Goal: Task Accomplishment & Management: Use online tool/utility

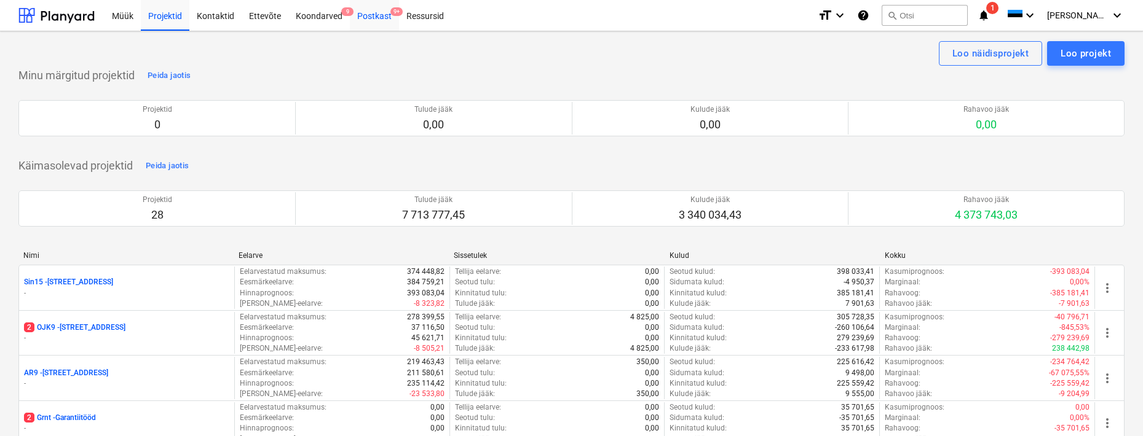
click at [376, 18] on div "Postkast 9+" at bounding box center [374, 14] width 49 height 31
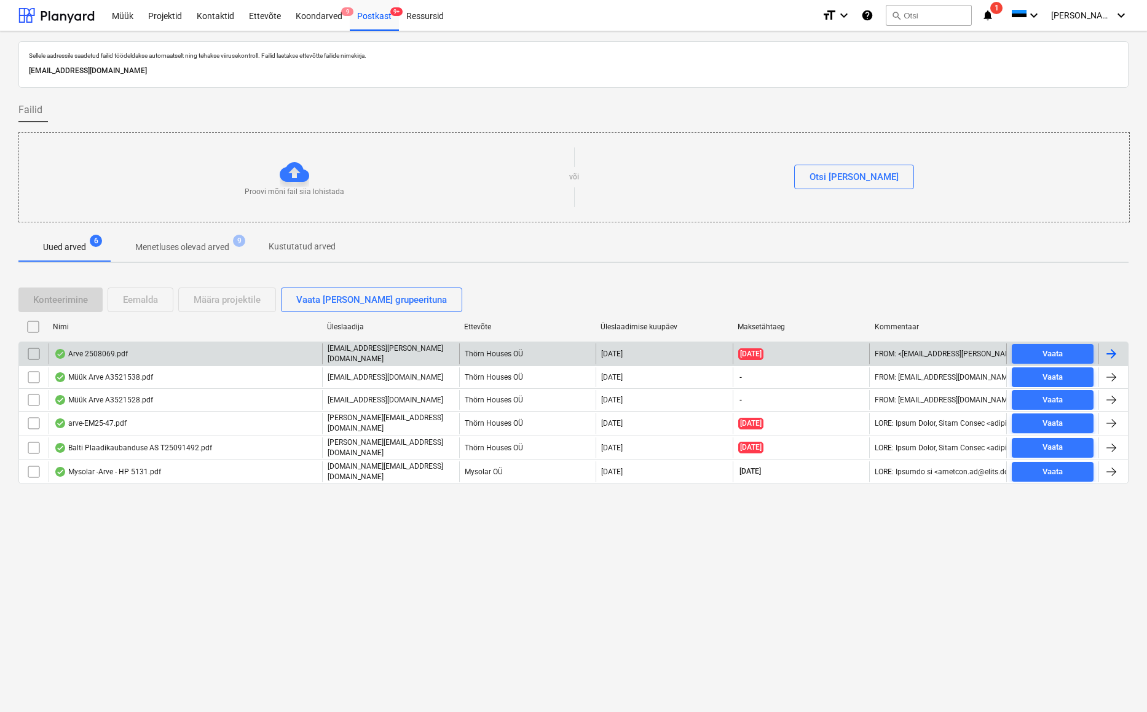
click at [104, 361] on div "Arve 2508069.pdf" at bounding box center [186, 354] width 274 height 21
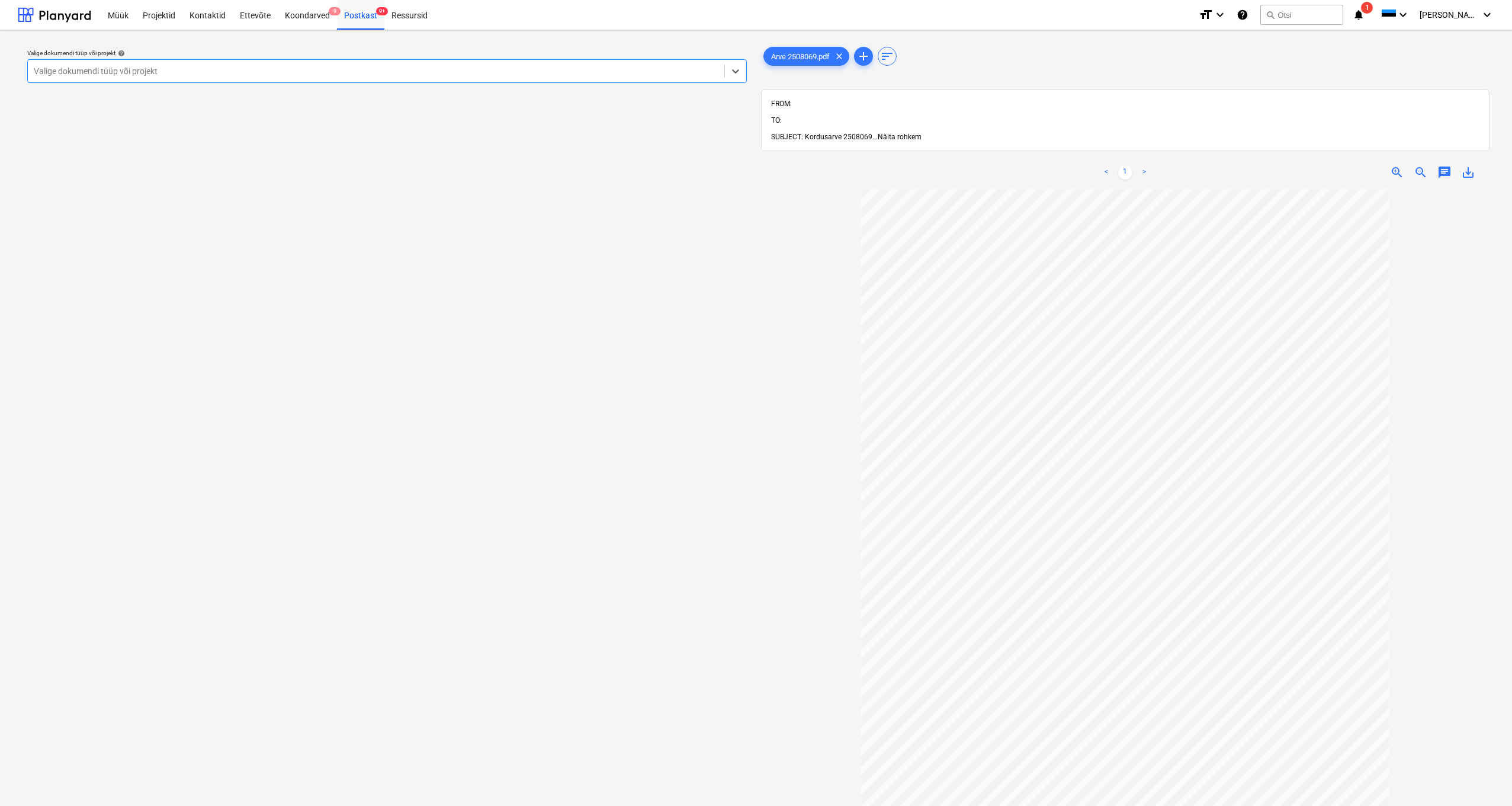
click at [895, 133] on span "Näita rohkem" at bounding box center [899, 137] width 43 height 9
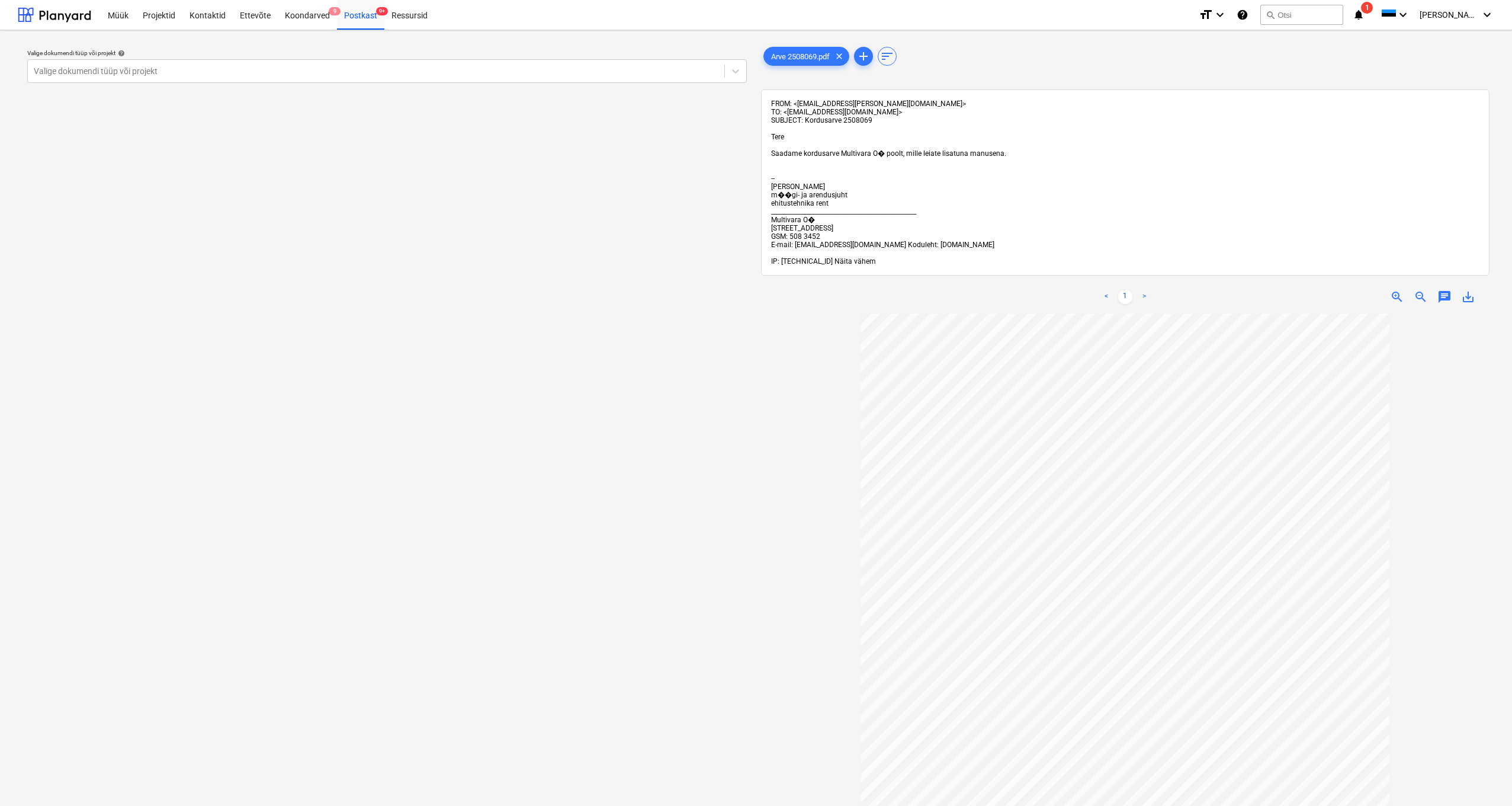
click at [856, 262] on span "Näita vähem" at bounding box center [855, 261] width 41 height 9
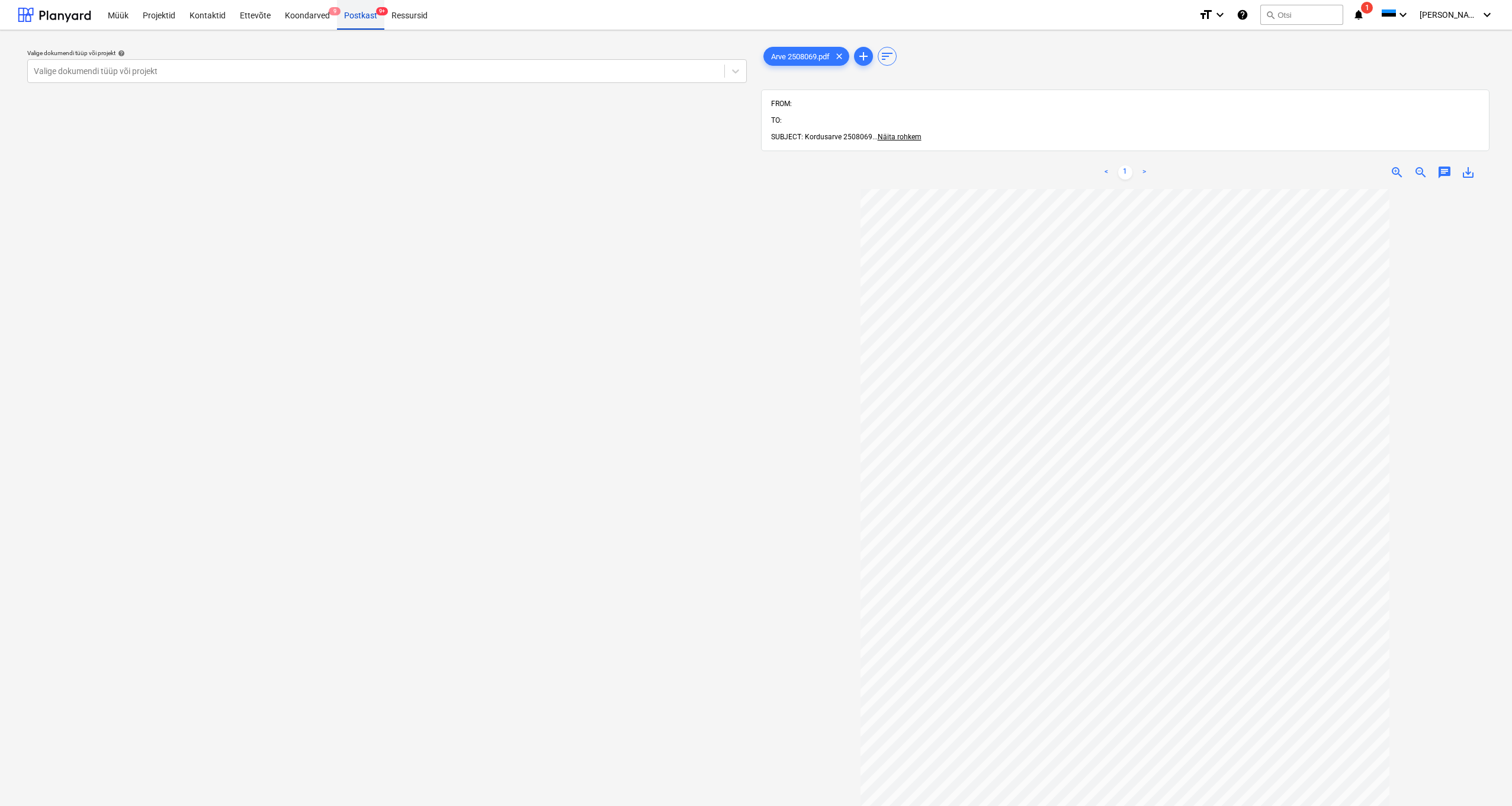
click at [356, 9] on div "Postkast 9+" at bounding box center [360, 13] width 47 height 30
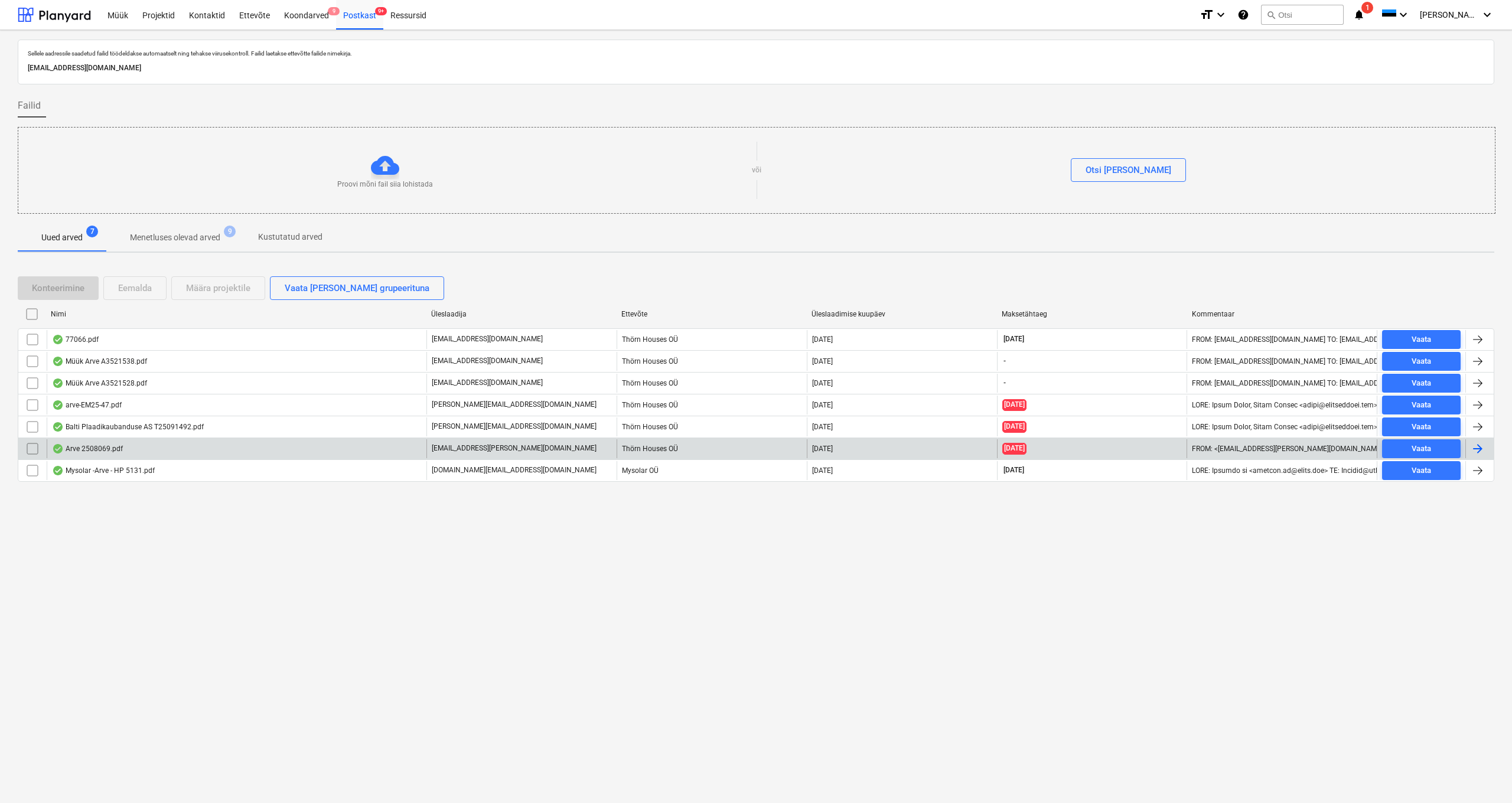
click at [34, 419] on input "checkbox" at bounding box center [33, 449] width 19 height 19
click at [148, 281] on div "Eemalda" at bounding box center [134, 288] width 34 height 15
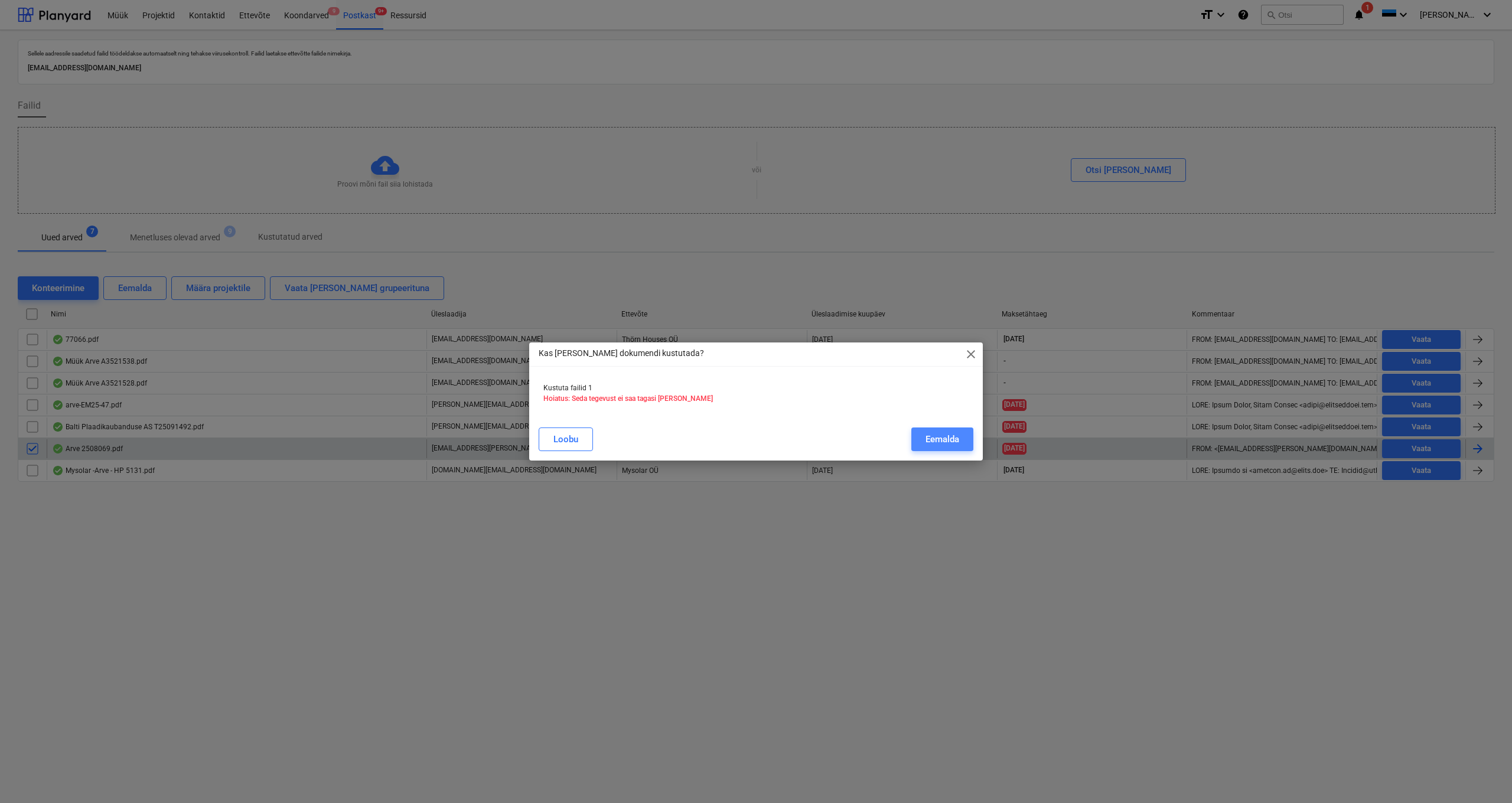
click at [939, 419] on div "Eemalda" at bounding box center [941, 439] width 34 height 15
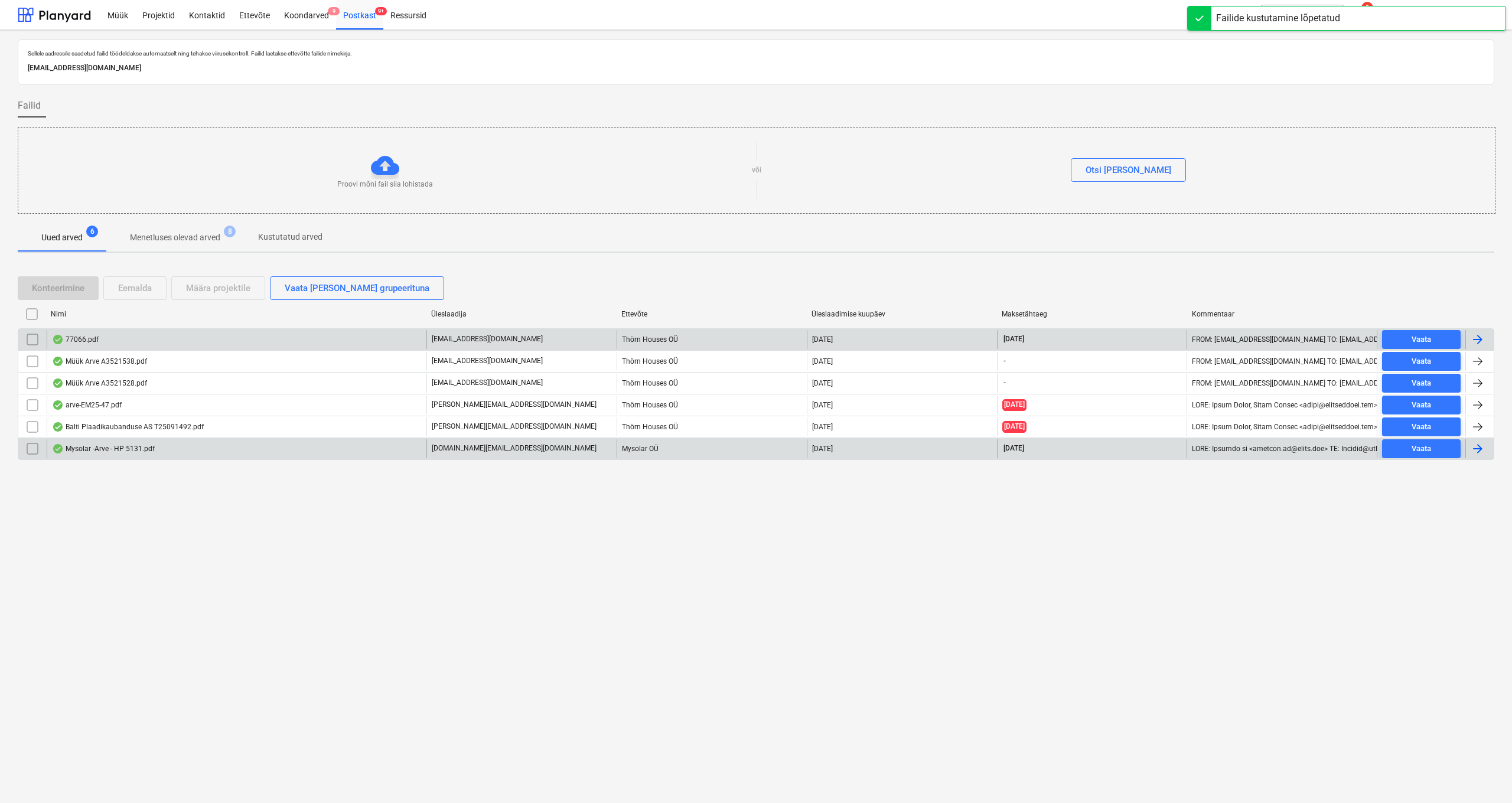
click at [71, 335] on div "77066.pdf" at bounding box center [75, 340] width 47 height 10
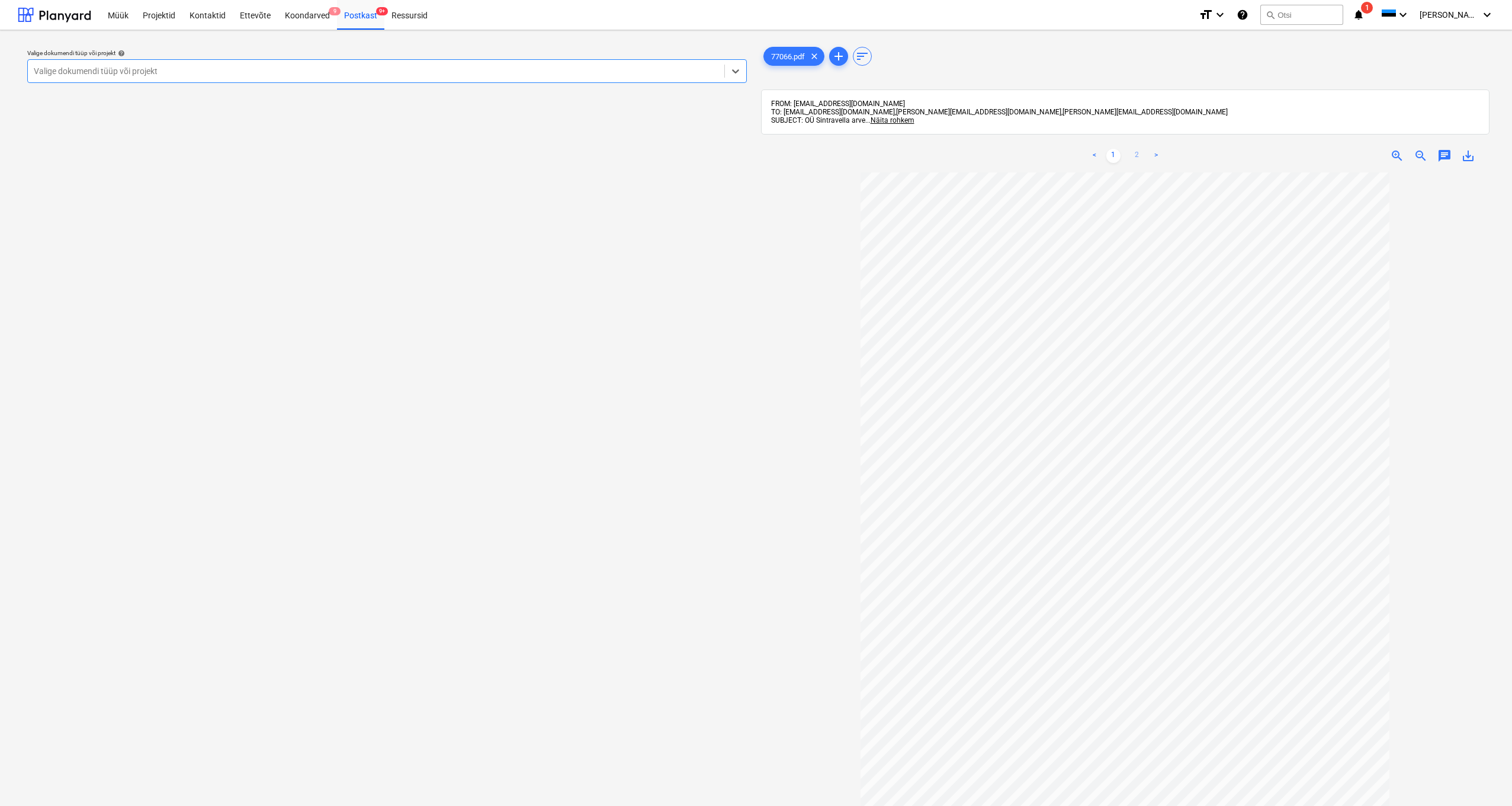
click at [1104, 158] on link "2" at bounding box center [1137, 155] width 14 height 14
click at [1104, 154] on link "1" at bounding box center [1113, 155] width 14 height 14
click at [1104, 158] on link "2" at bounding box center [1137, 155] width 14 height 14
click at [74, 68] on div "Valige dokumendi tüüp või projekt" at bounding box center [376, 71] width 685 height 10
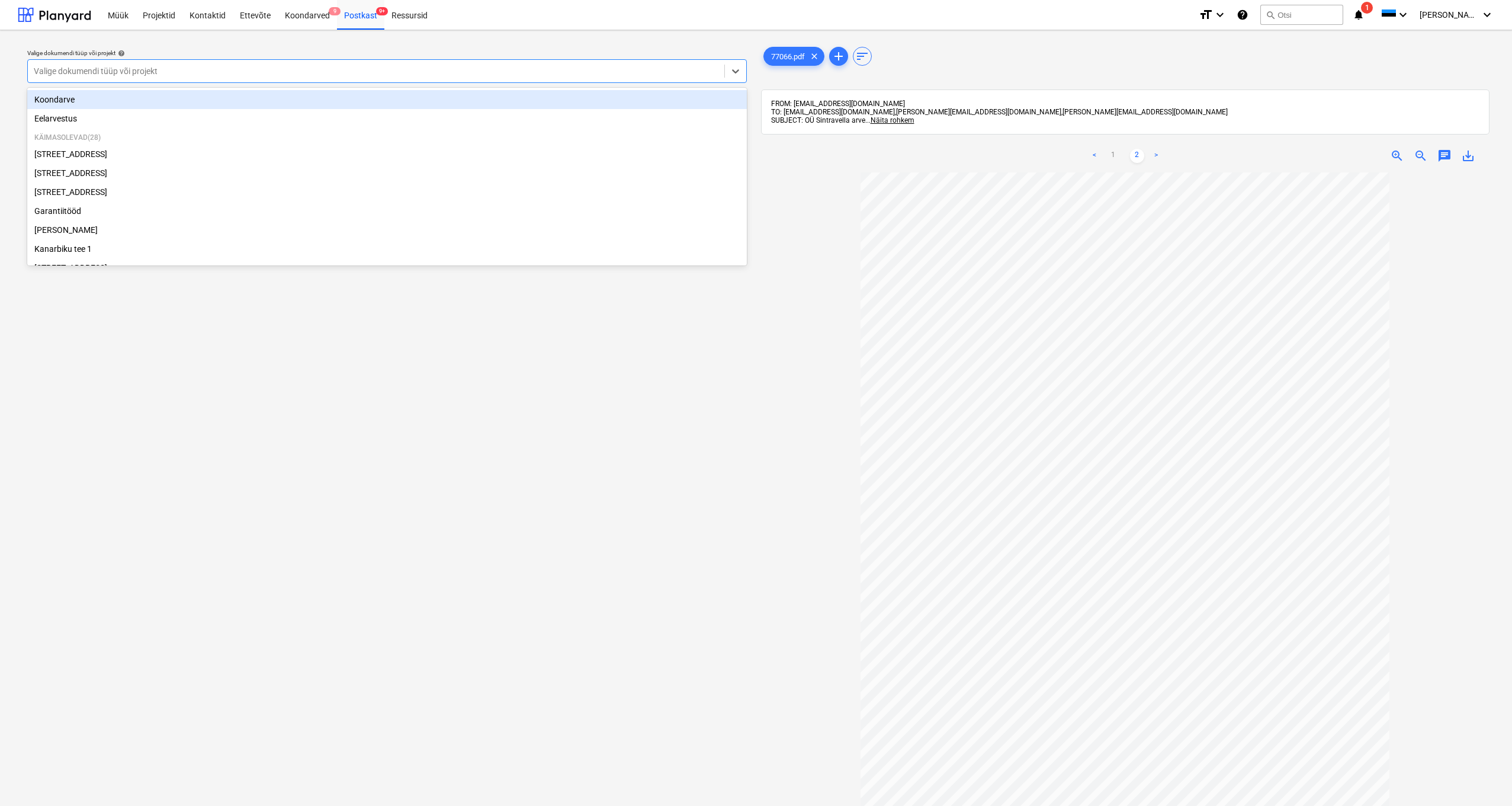
click at [59, 99] on div "Koondarve" at bounding box center [386, 99] width 720 height 19
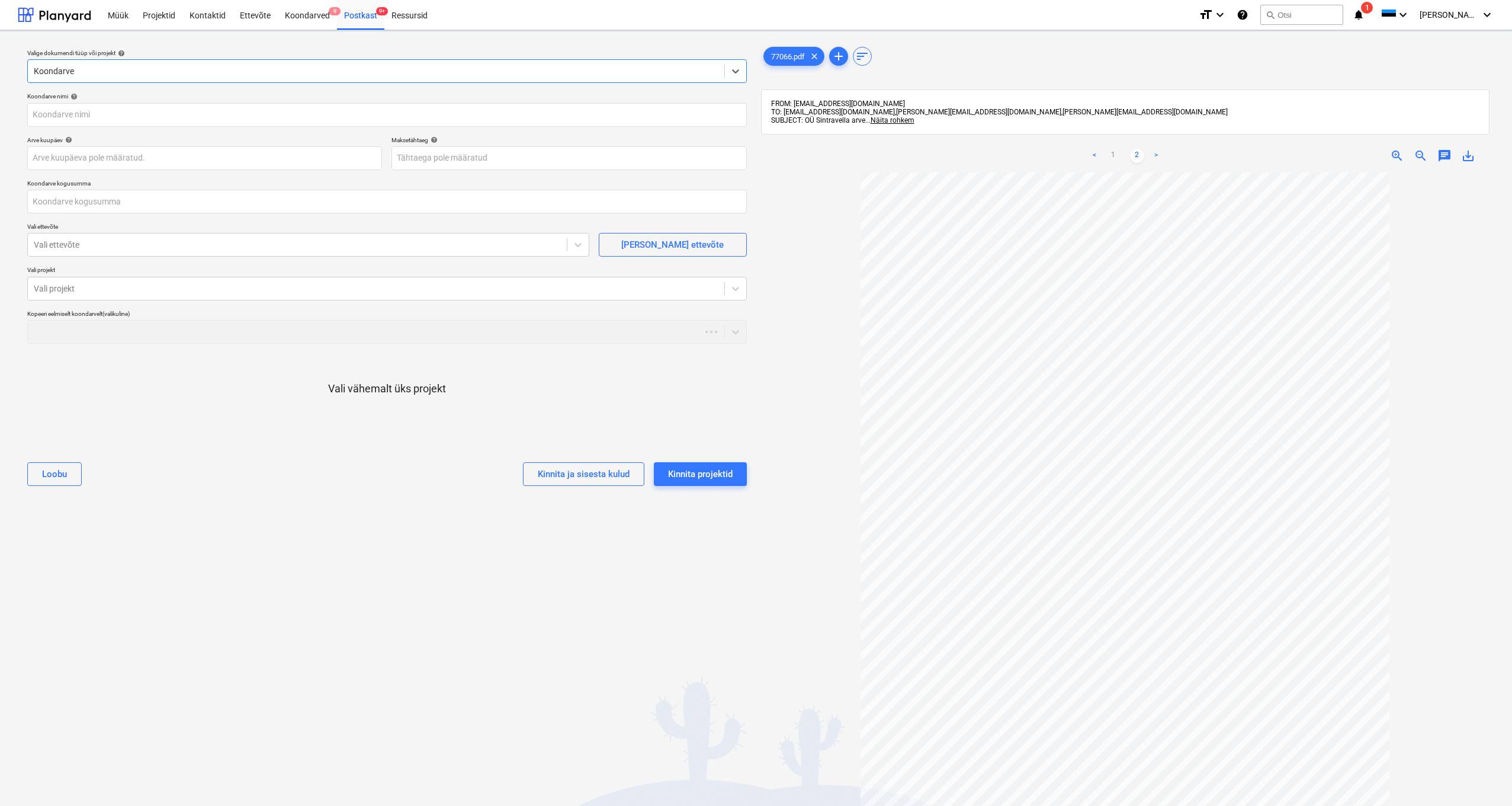
type input "77066"
type input "05 Oct 2025"
type input "0,00"
click at [59, 204] on input "text" at bounding box center [386, 202] width 720 height 24
type input "0,00"
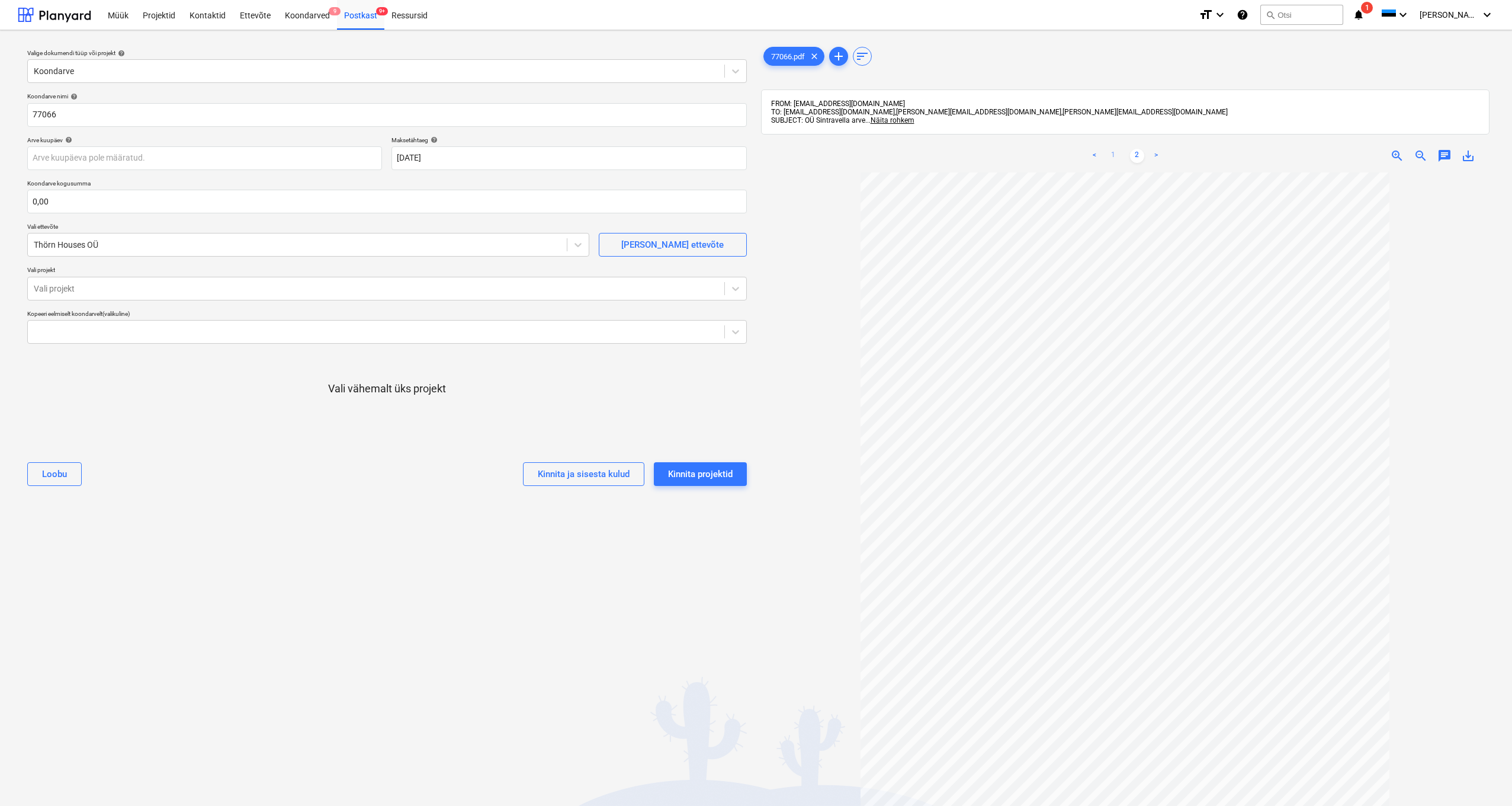
click at [1104, 156] on link "1" at bounding box center [1113, 155] width 14 height 14
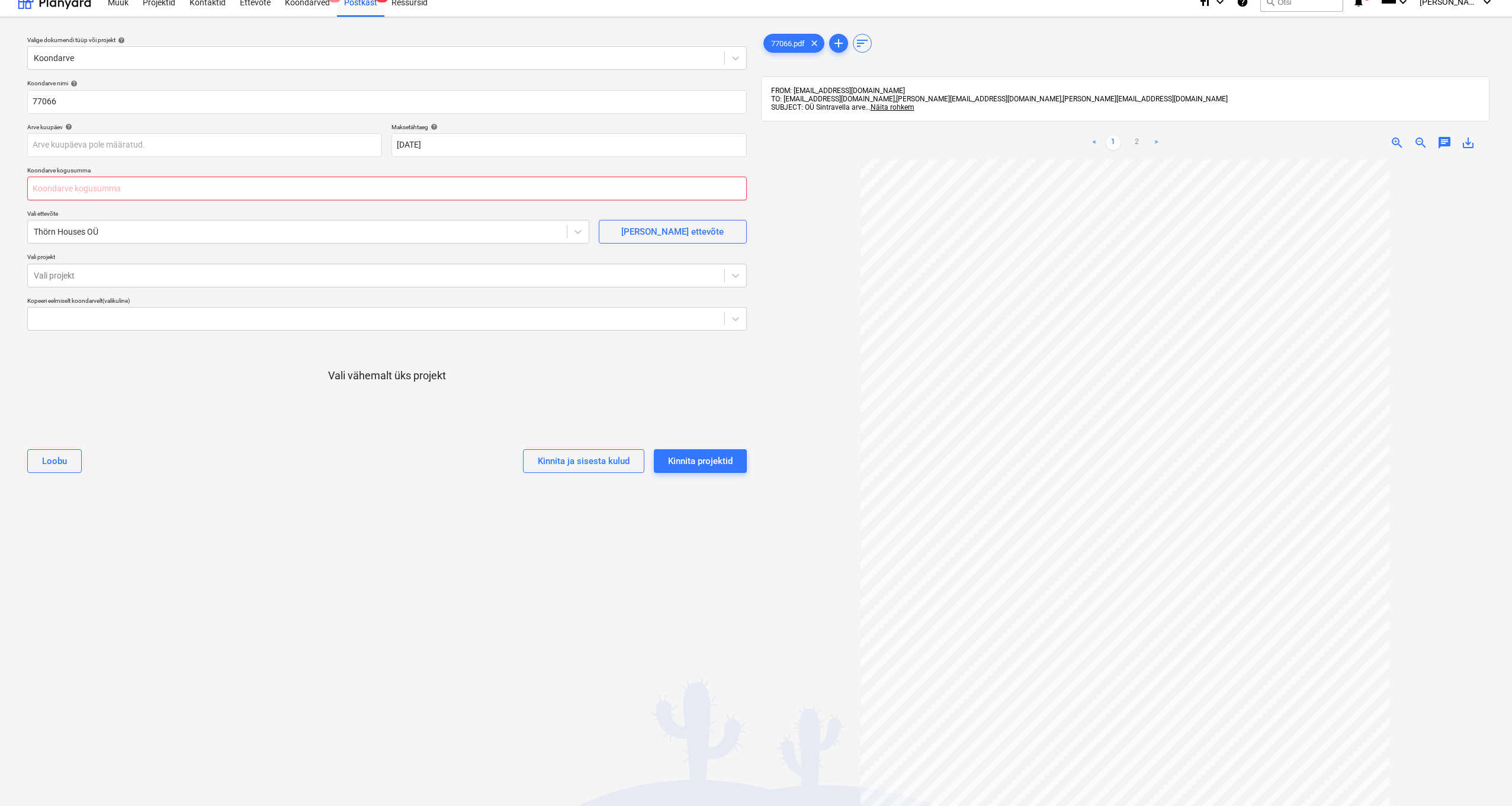
click at [38, 188] on input "text" at bounding box center [386, 188] width 720 height 24
type input "3 678,27"
click at [48, 271] on div "Vali projekt" at bounding box center [376, 276] width 685 height 10
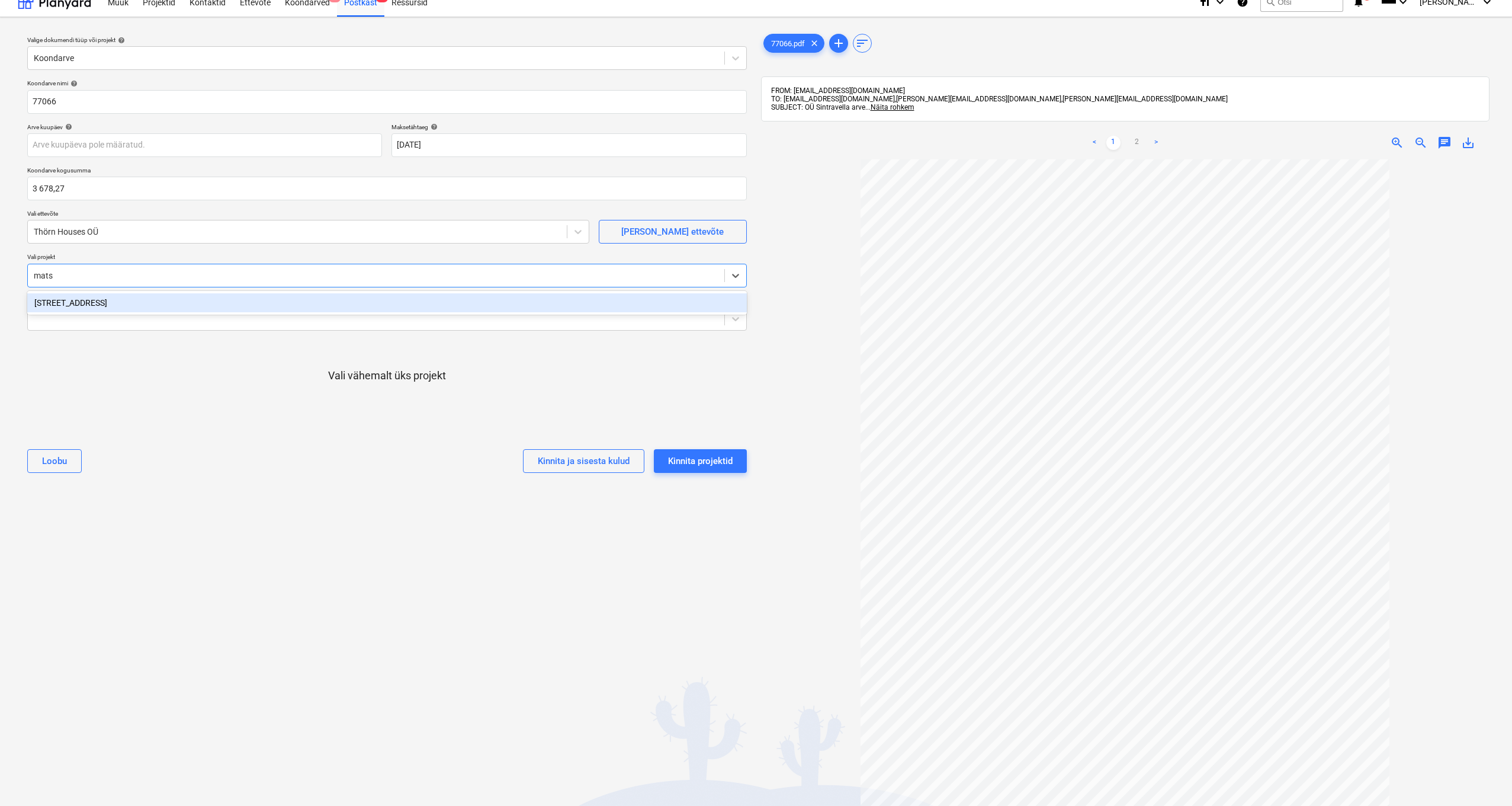
type input "matso"
click at [59, 307] on div "[STREET_ADDRESS]" at bounding box center [386, 303] width 720 height 19
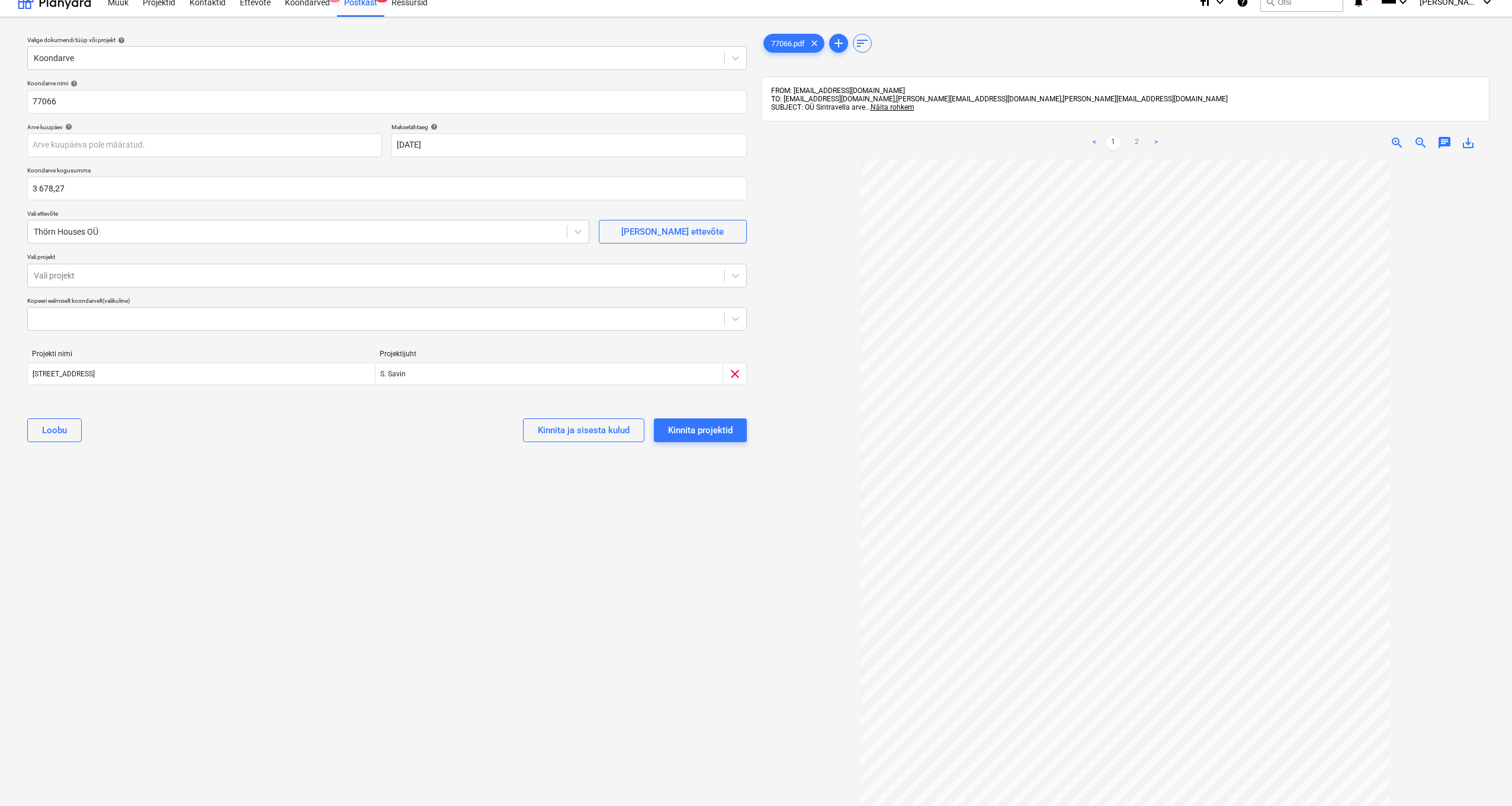
click at [124, 255] on p "Vali projekt" at bounding box center [386, 257] width 720 height 10
click at [40, 274] on div "Vali projekt" at bounding box center [376, 276] width 685 height 10
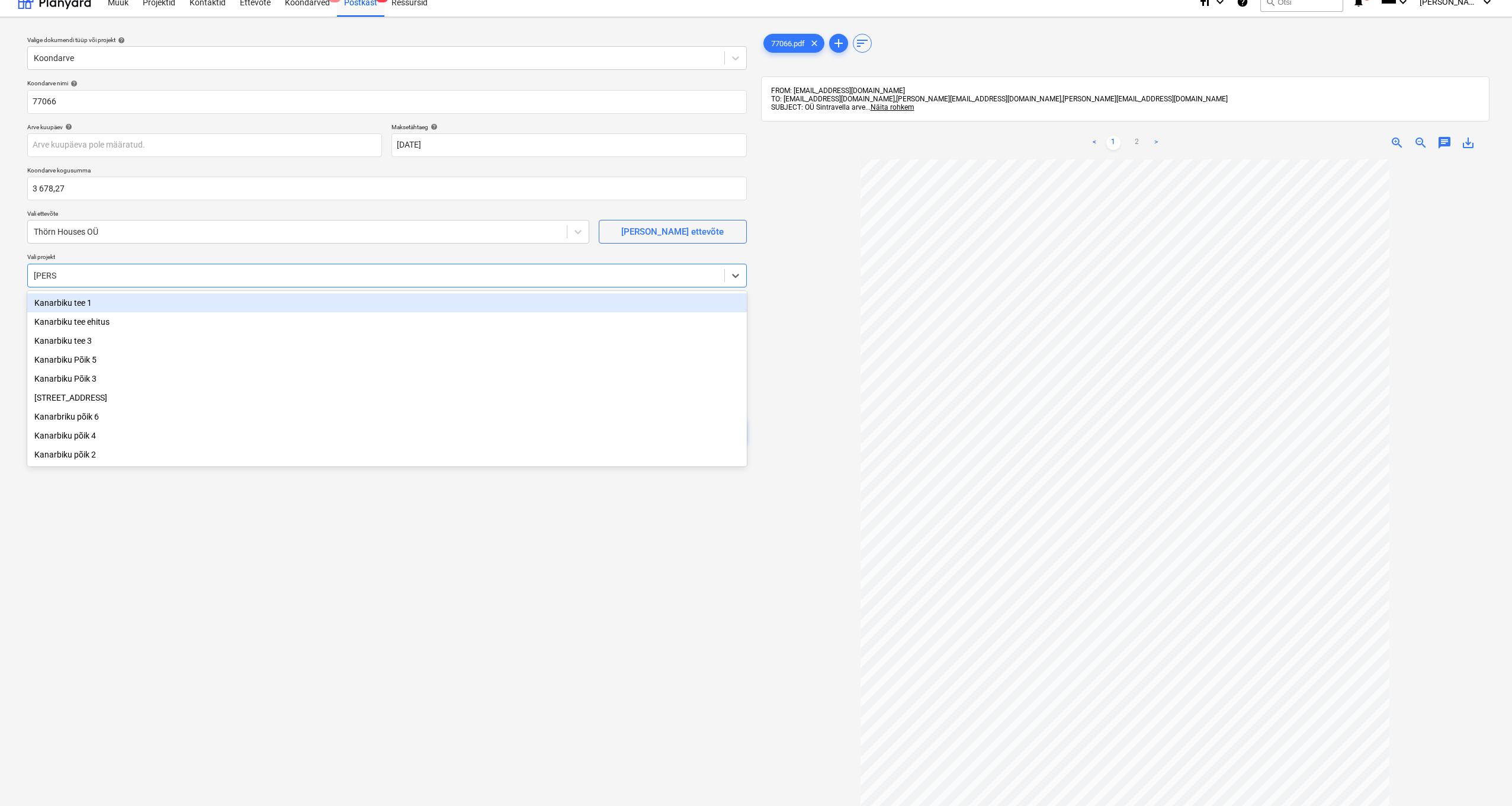
type input "kanarb"
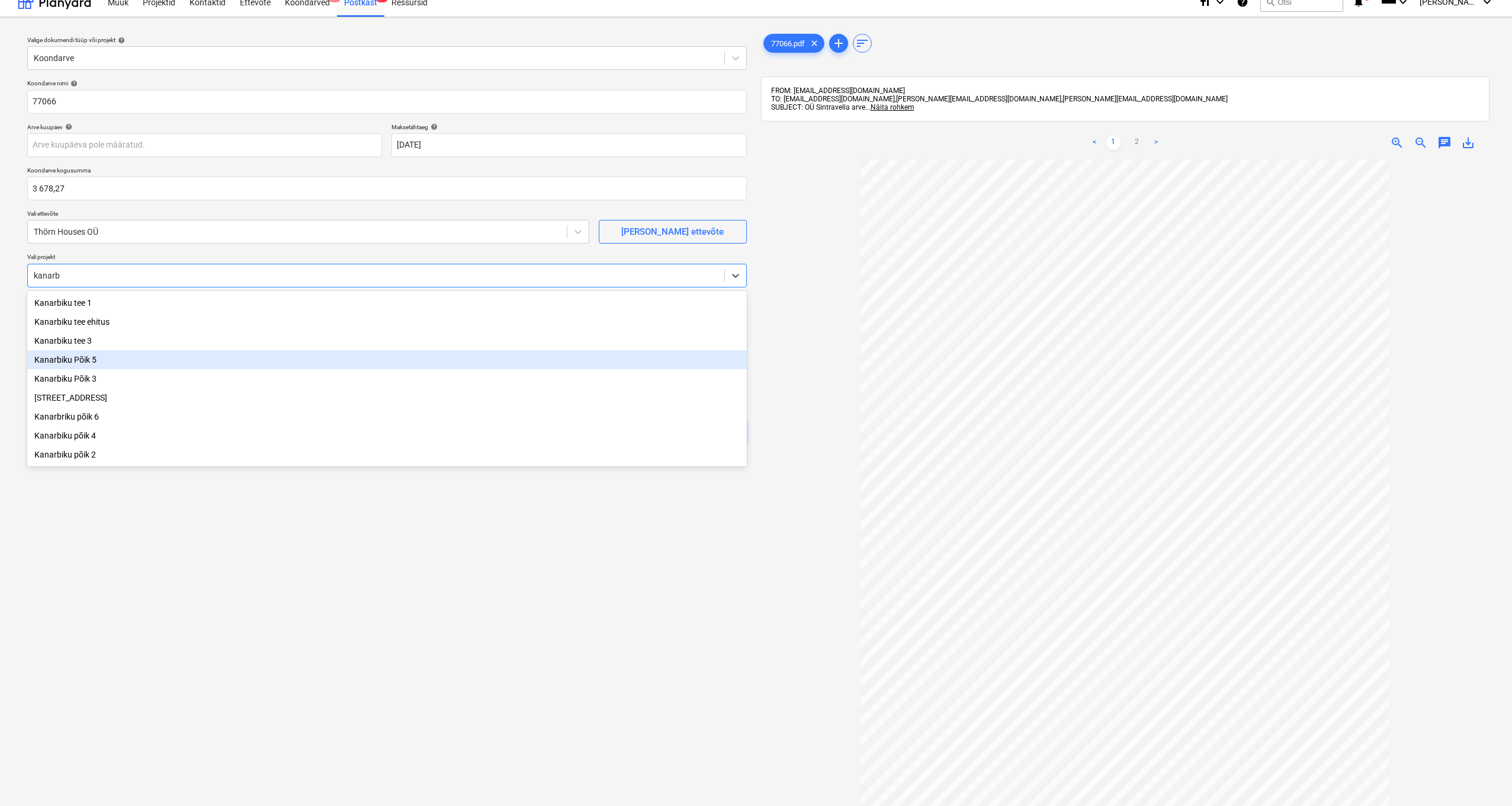
click at [92, 363] on div "Kanarbiku Põik 5" at bounding box center [386, 360] width 720 height 19
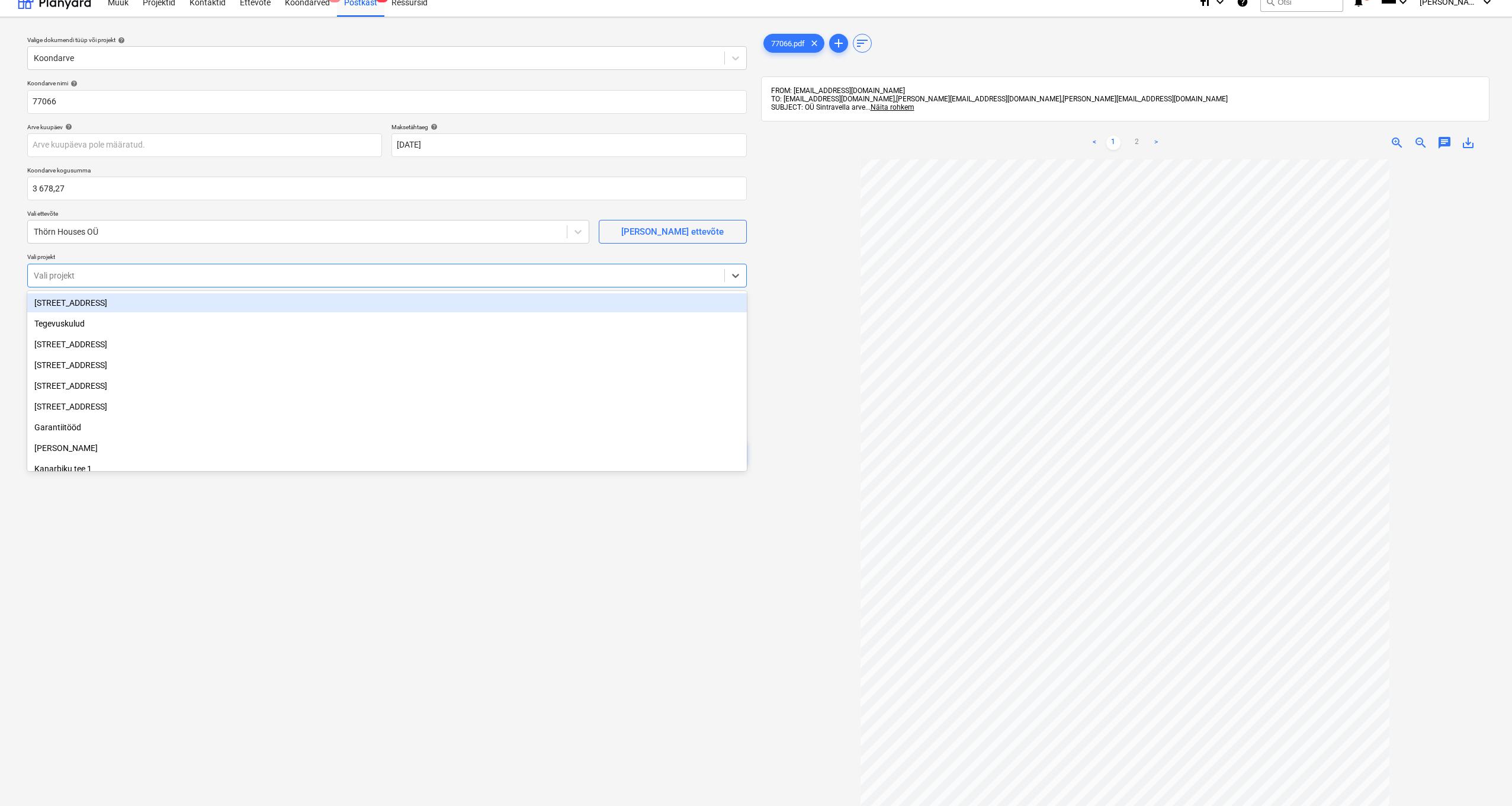
click at [109, 249] on div "Koondarve nimi help 77066 Arve kuupäev help Press the down arrow key to interac…" at bounding box center [386, 276] width 729 height 404
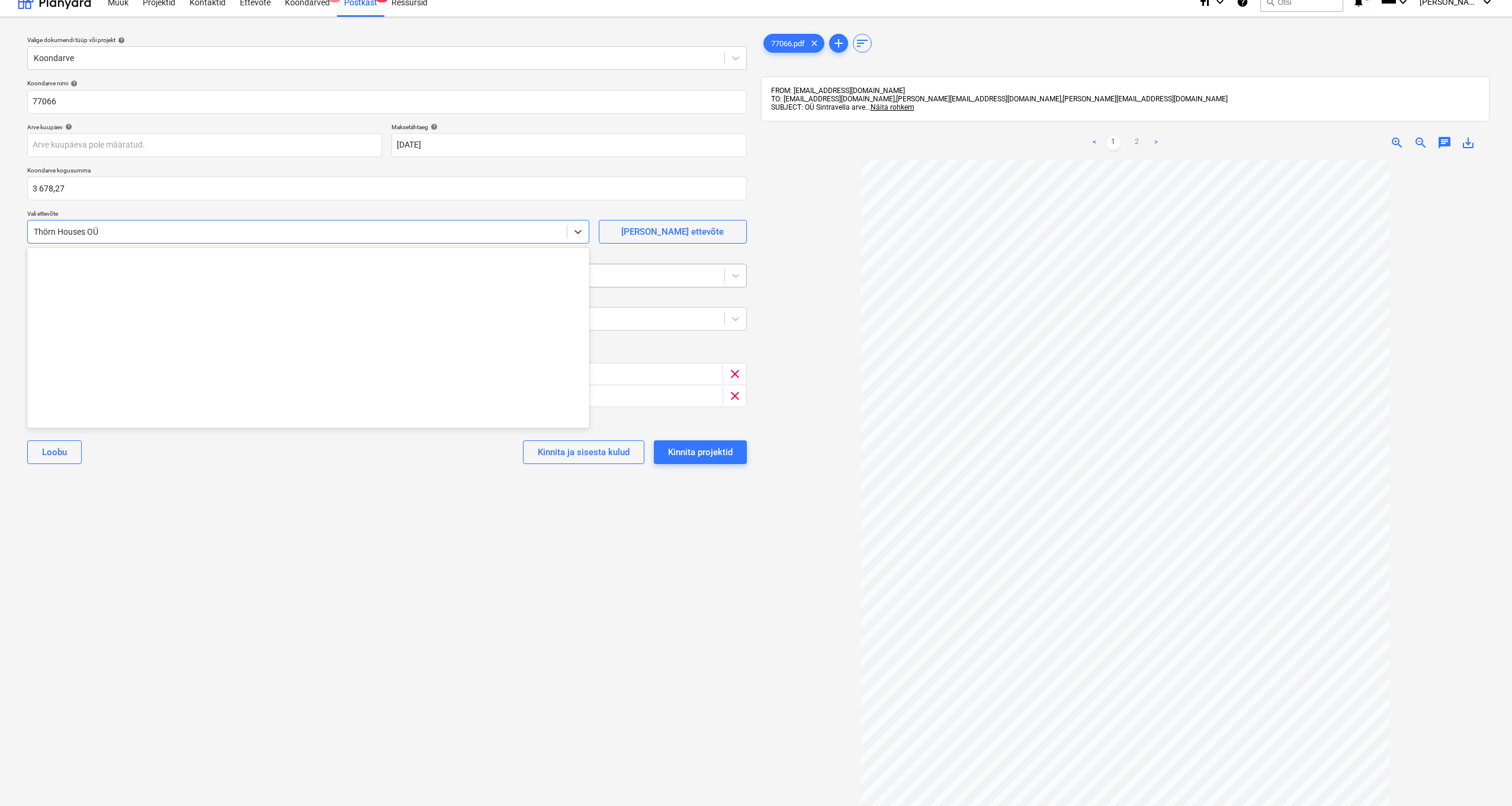
click at [112, 224] on div "Thörn Houses OÜ" at bounding box center [297, 231] width 539 height 16
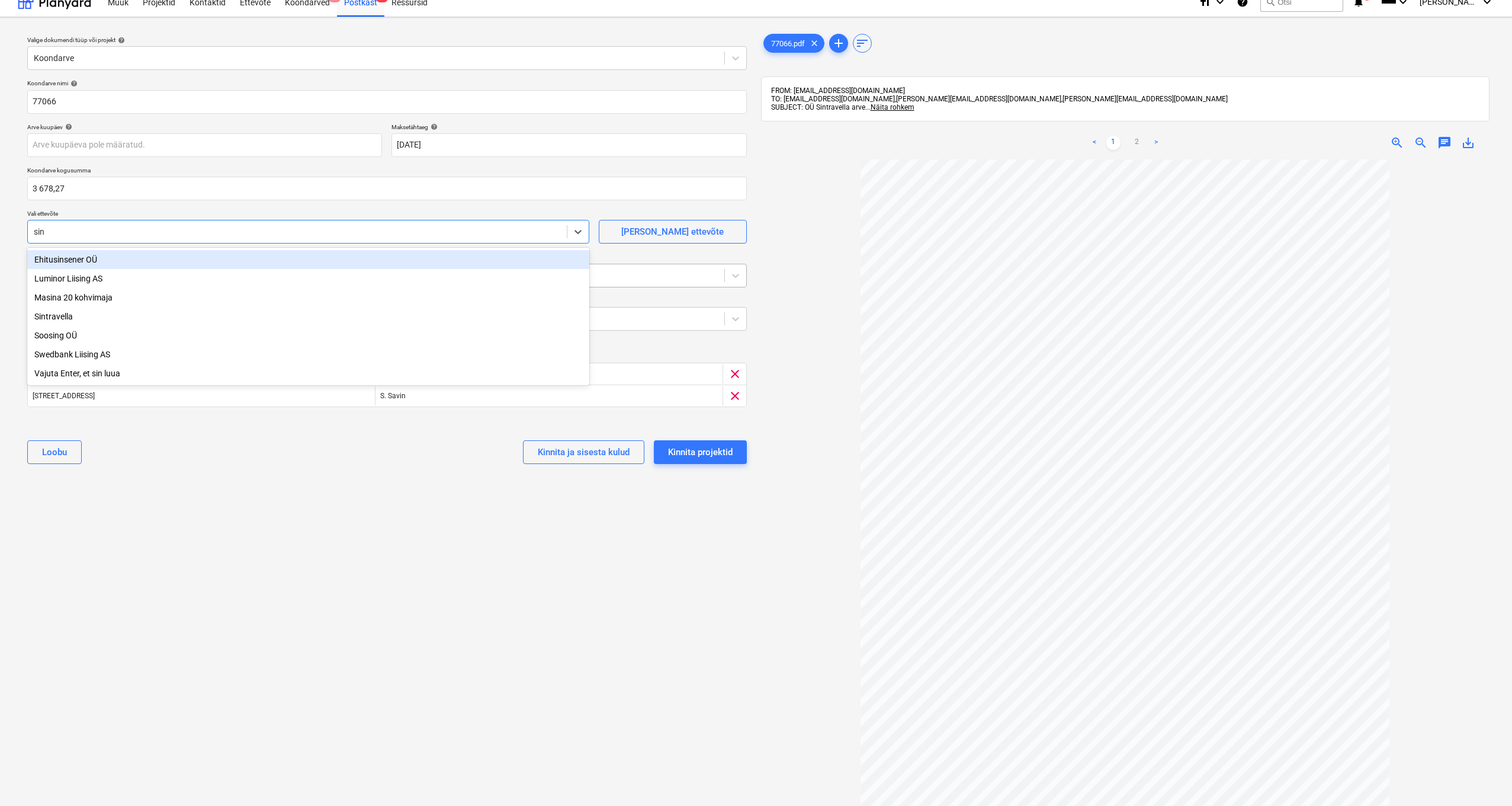
type input "sint"
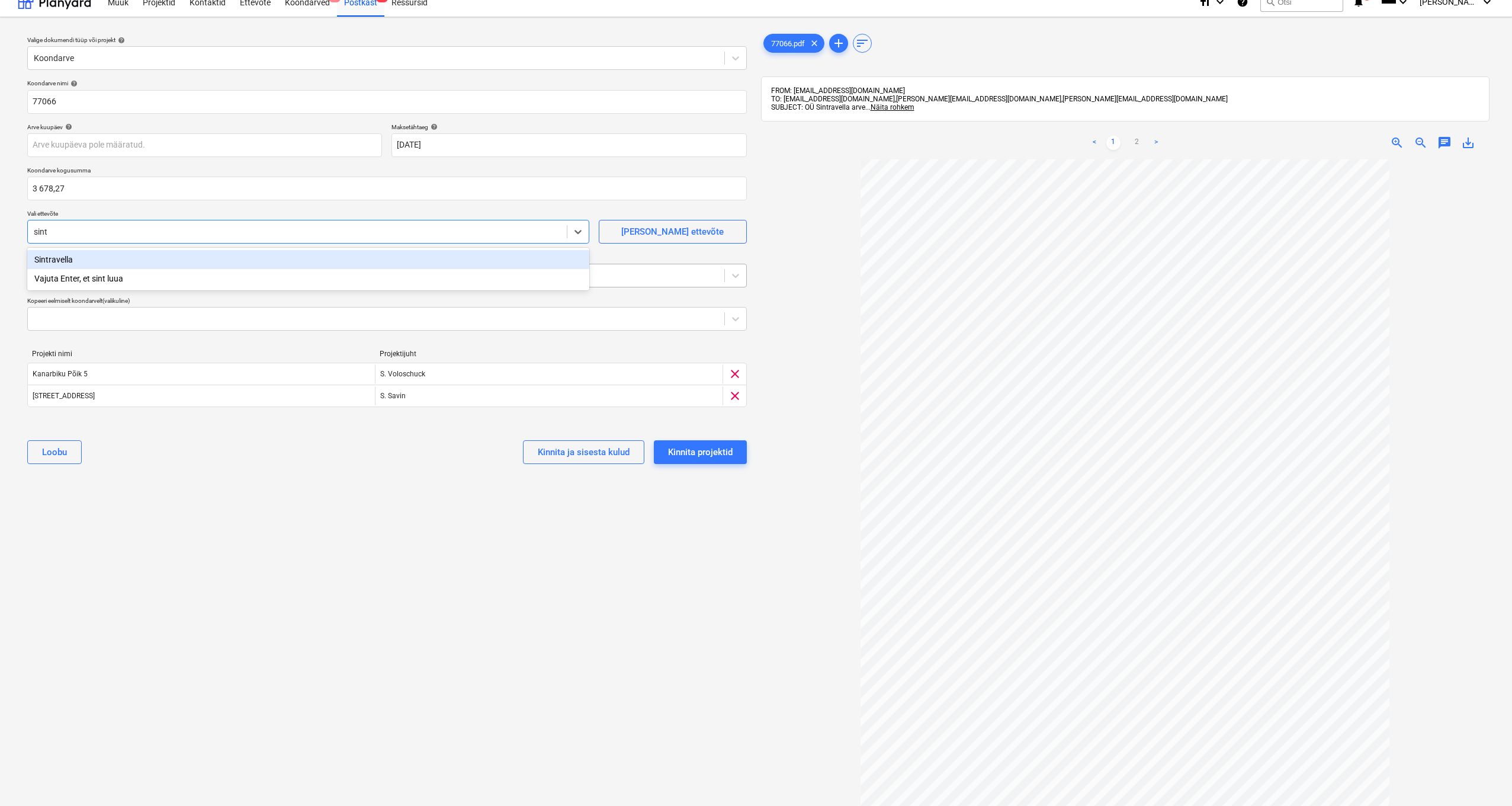
click at [55, 262] on div "Sintravella" at bounding box center [307, 259] width 562 height 19
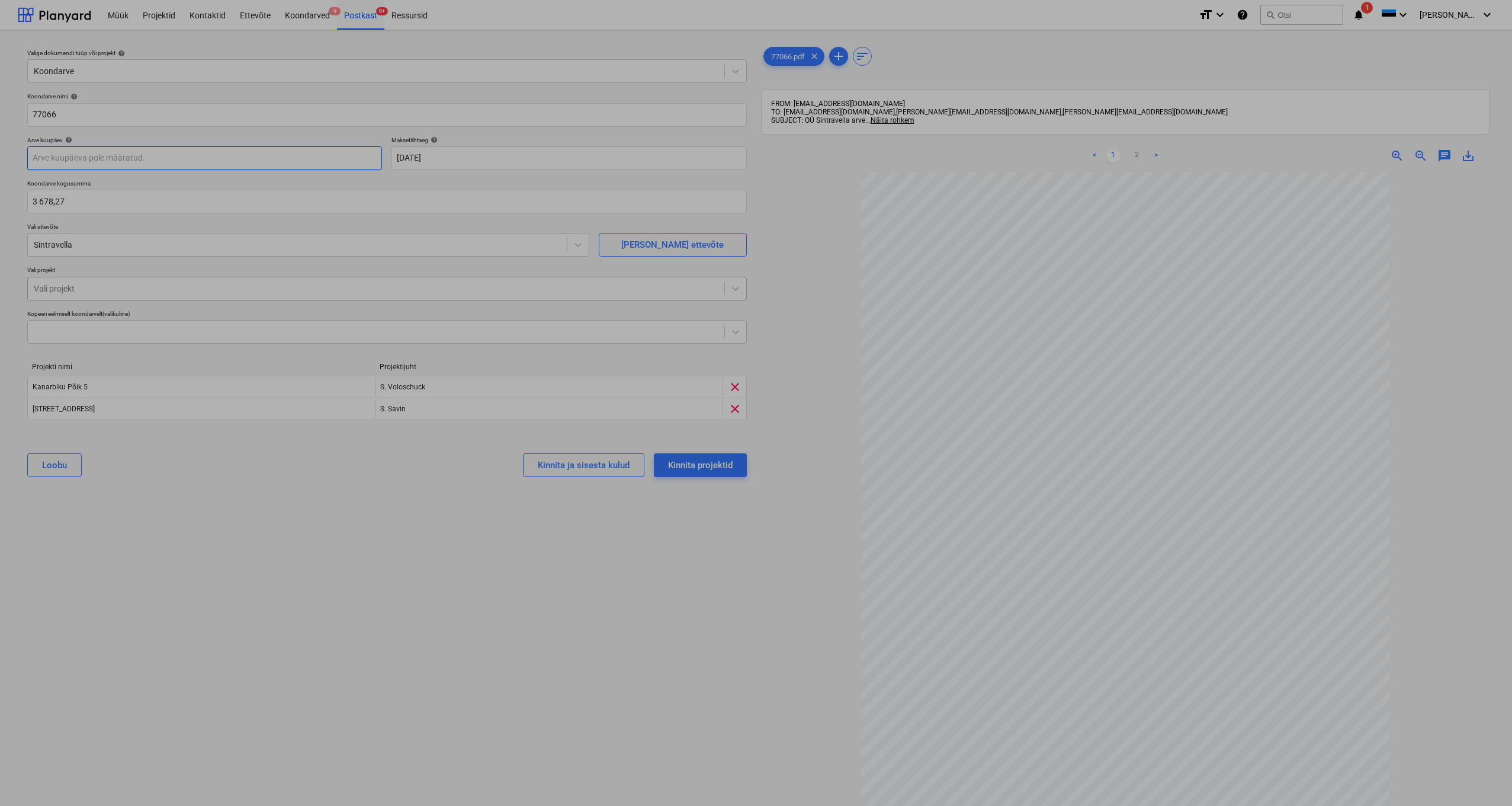
click at [63, 158] on body "Müük Projektid Kontaktid Ettevõte Koondarved 9 Postkast 9+ Ressursid format_siz…" at bounding box center [756, 403] width 1512 height 806
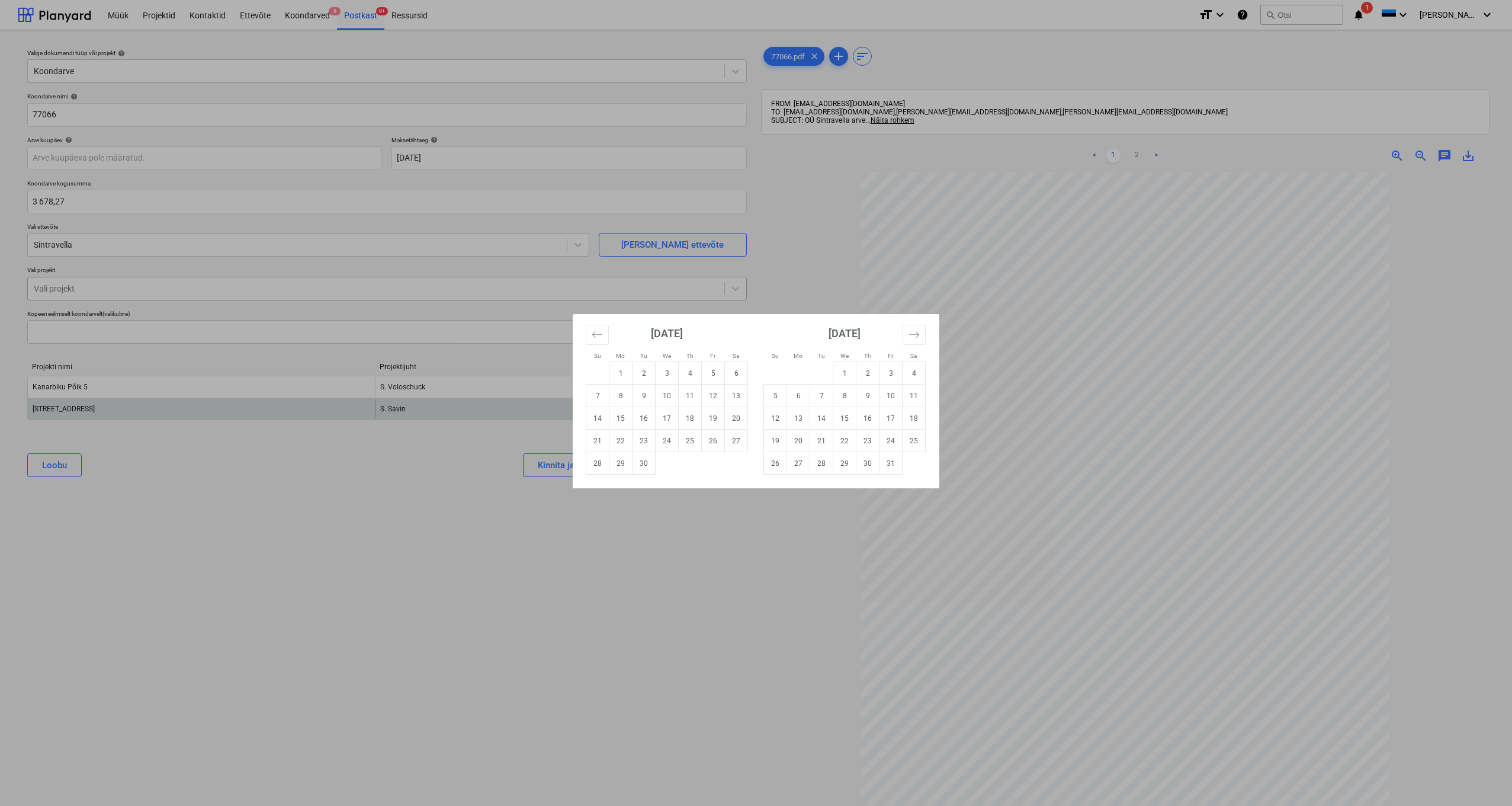
drag, startPoint x: 602, startPoint y: 418, endPoint x: 716, endPoint y: 400, distance: 115.4
click at [602, 418] on td "14" at bounding box center [598, 417] width 23 height 22
type input "14 Sep 2025"
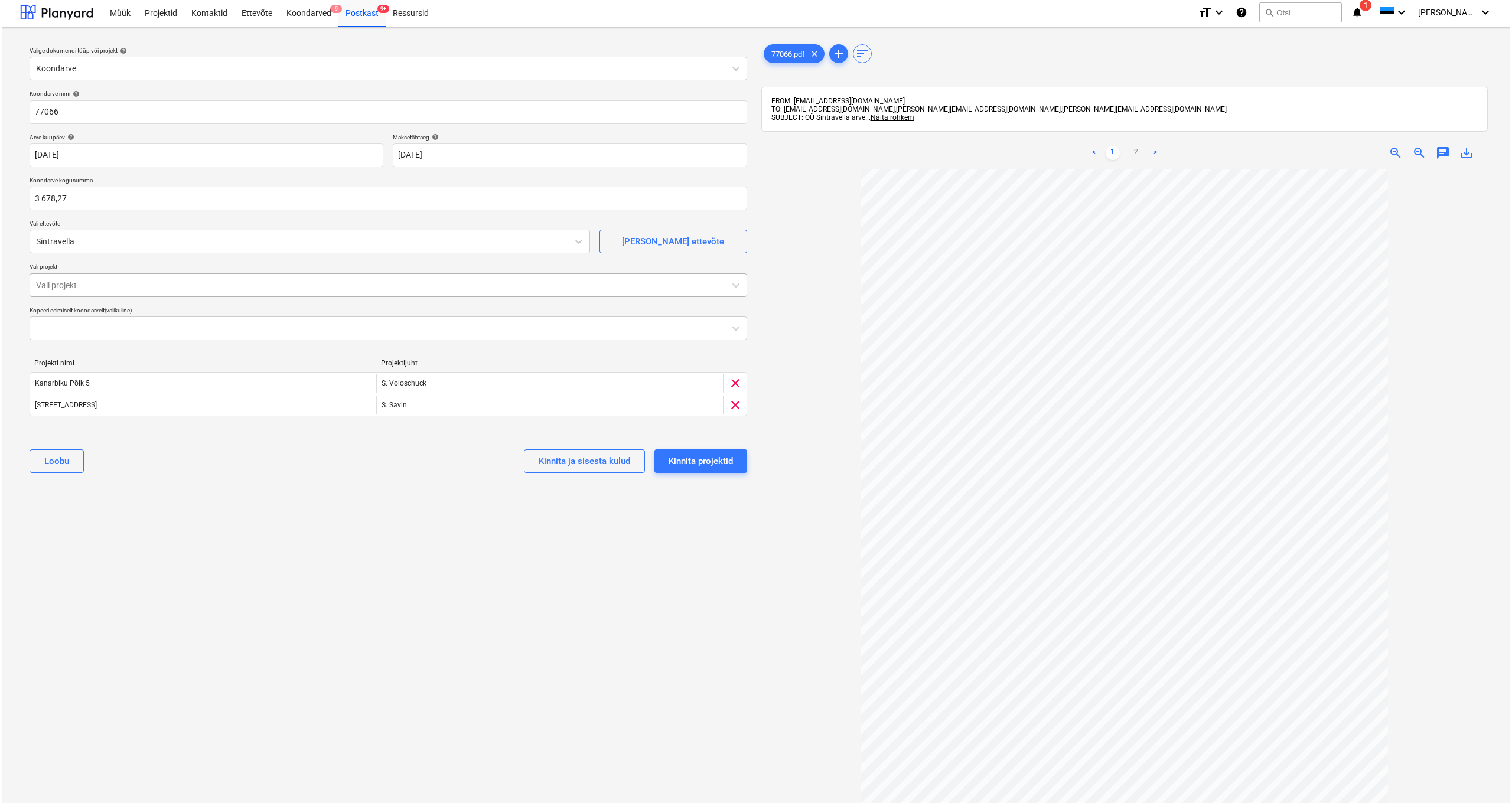
scroll to position [31, 0]
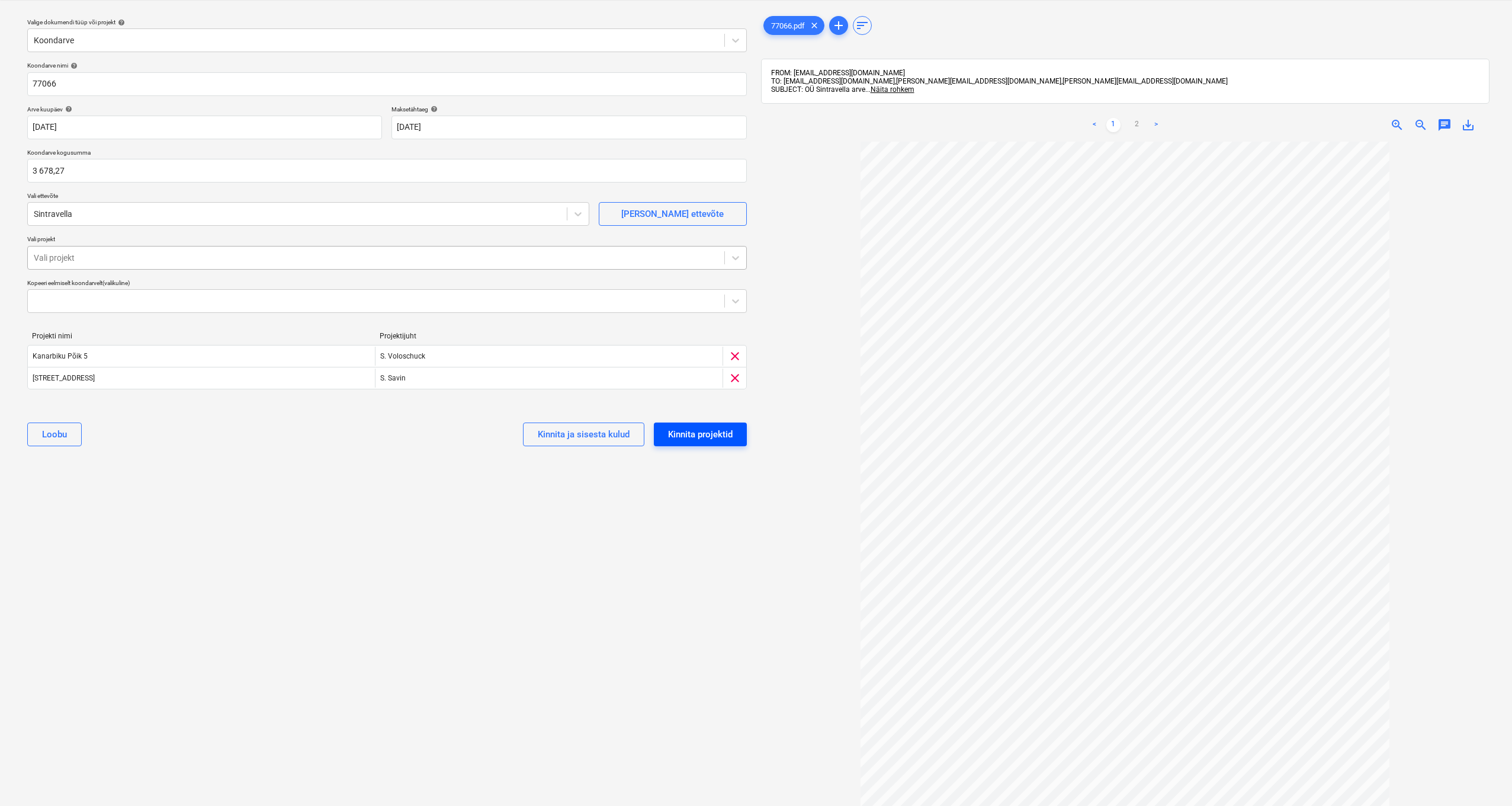
click at [683, 420] on div "Kinnita projektid" at bounding box center [700, 435] width 65 height 15
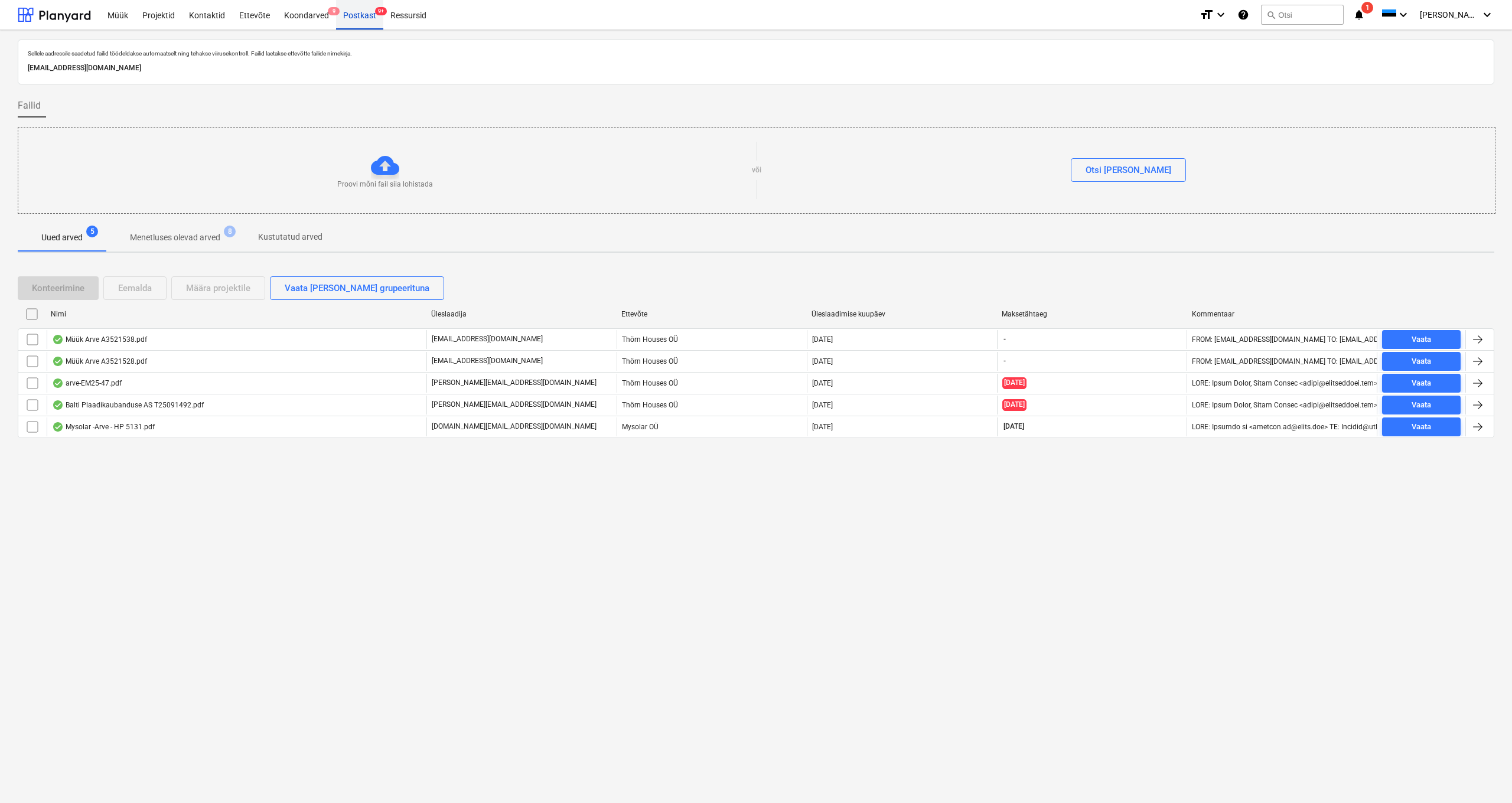
click at [354, 18] on div "Postkast 9+" at bounding box center [359, 13] width 47 height 30
click at [160, 17] on div "Projektid" at bounding box center [159, 13] width 47 height 30
